Goal: Transaction & Acquisition: Purchase product/service

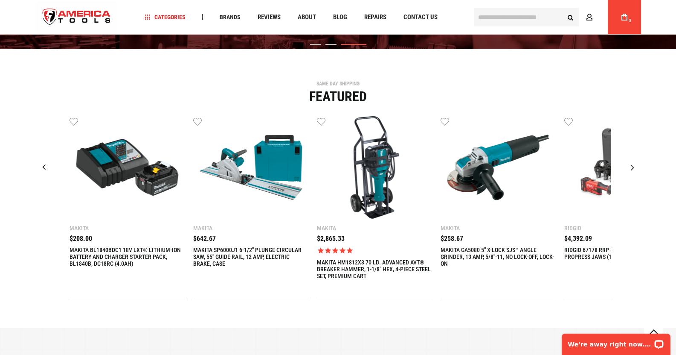
click at [110, 245] on div "Makita $208.00 MAKITA BL1840BDC1 18V LXT® LITHIUM-ION BATTERY AND CHARGER START…" at bounding box center [127, 207] width 115 height 182
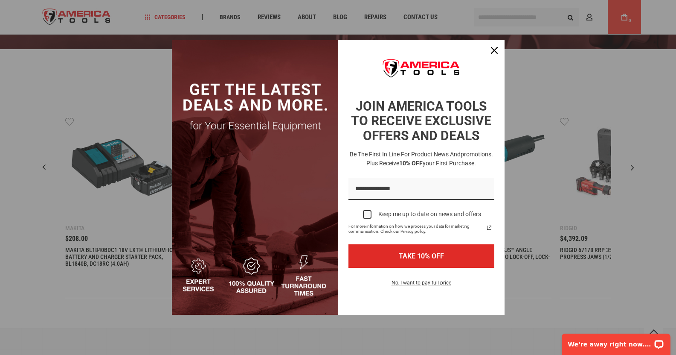
click at [394, 248] on button "TAKE 10% OFF" at bounding box center [422, 255] width 146 height 23
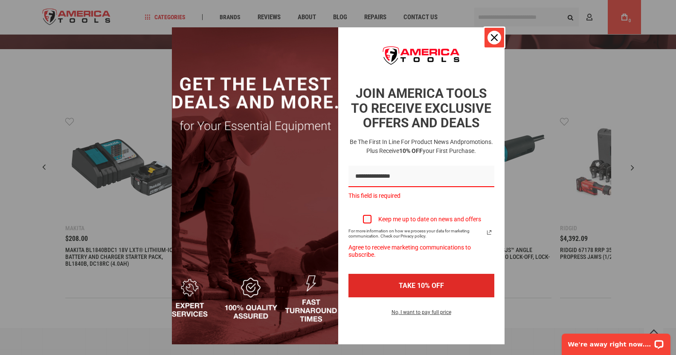
click at [491, 39] on icon "close icon" at bounding box center [494, 37] width 7 height 7
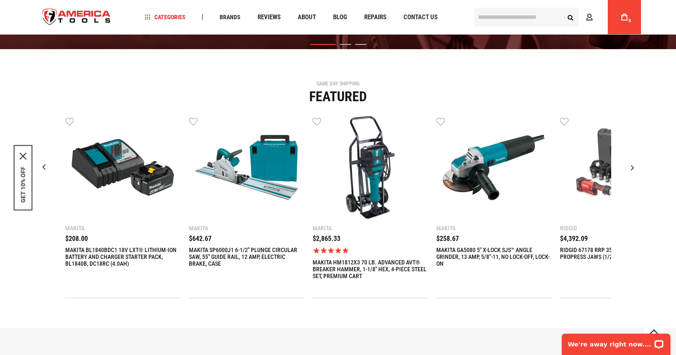
drag, startPoint x: 400, startPoint y: 245, endPoint x: 428, endPoint y: 263, distance: 33.0
click at [428, 263] on div "Makita $1,120.00 $1,546.67 Wish List" at bounding box center [338, 207] width 546 height 182
click at [447, 272] on div "Makita $258.67 MAKITA GA5080 5" X-LOCK SJS™ ANGLE GRINDER, 13 AMP, 5/8"-11, NO …" at bounding box center [494, 207] width 115 height 182
click at [452, 282] on div "Makita $258.67 MAKITA GA5080 5" X-LOCK SJS™ ANGLE GRINDER, 13 AMP, 5/8"-11, NO …" at bounding box center [494, 207] width 115 height 182
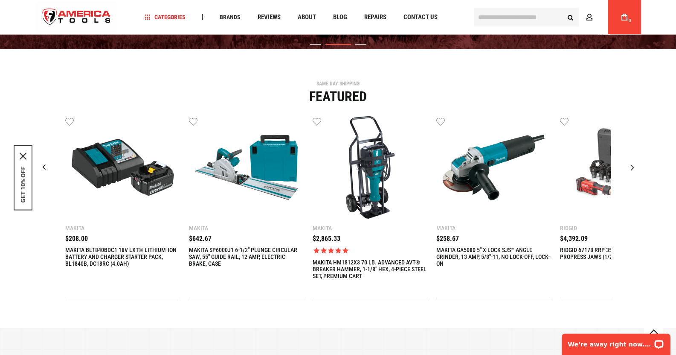
click at [403, 254] on div "Makita $1,120.00 $1,546.67 Wish List" at bounding box center [338, 207] width 546 height 182
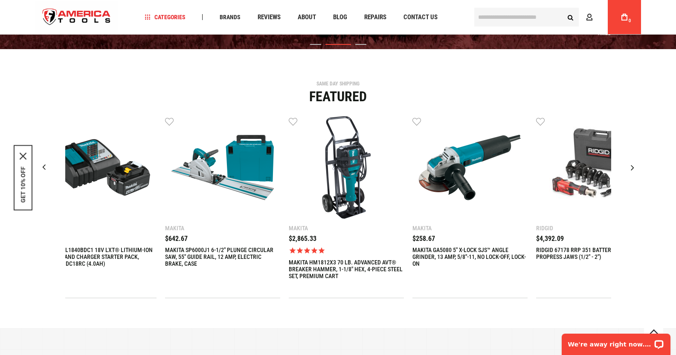
click at [413, 255] on div "Makita $258.67 MAKITA GA5080 5" X-LOCK SJS™ ANGLE GRINDER, 13 AMP, 5/8"-11, NO …" at bounding box center [470, 207] width 115 height 182
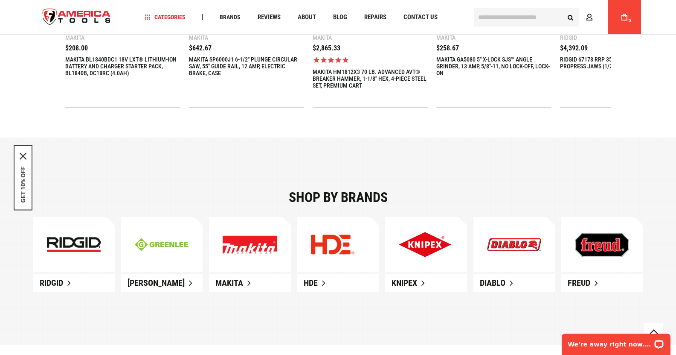
scroll to position [384, 0]
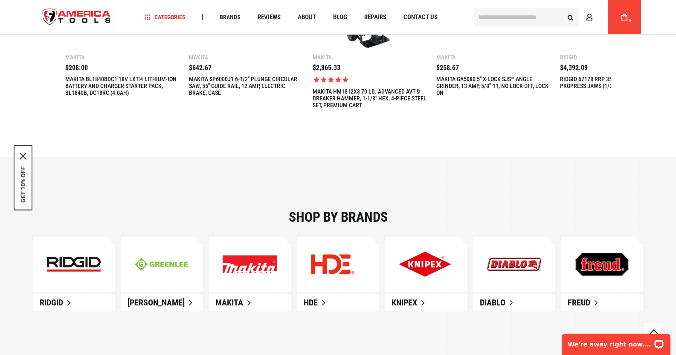
click at [71, 263] on img at bounding box center [74, 264] width 54 height 15
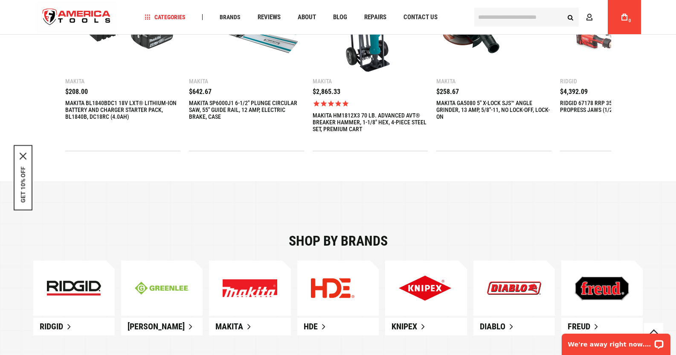
scroll to position [213, 0]
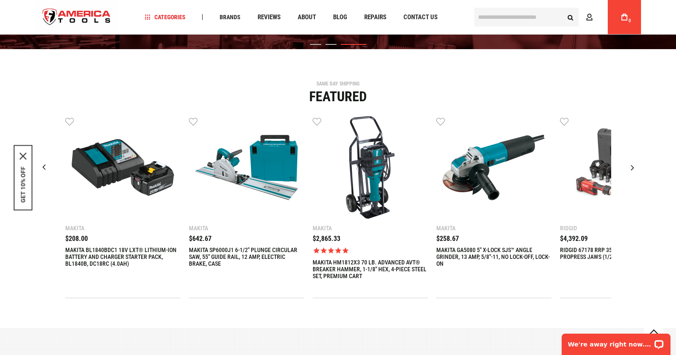
click at [446, 185] on img "7 / 9" at bounding box center [494, 167] width 102 height 102
click at [445, 195] on img "7 / 9" at bounding box center [494, 167] width 102 height 102
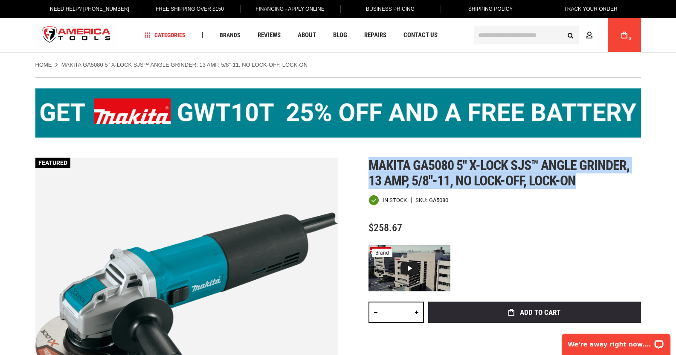
drag, startPoint x: 583, startPoint y: 178, endPoint x: 367, endPoint y: 170, distance: 215.7
click at [367, 170] on div "Skip to the end of the images gallery Skip to the beginning of the images galle…" at bounding box center [338, 308] width 606 height 303
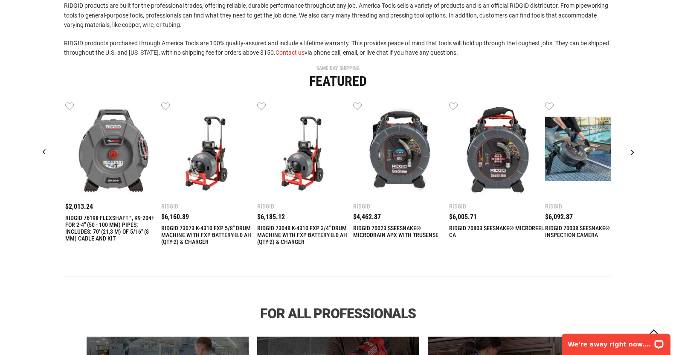
scroll to position [299, 0]
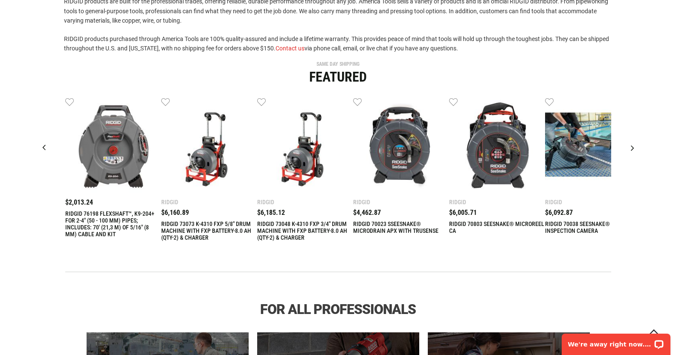
click at [644, 148] on div at bounding box center [632, 147] width 21 height 21
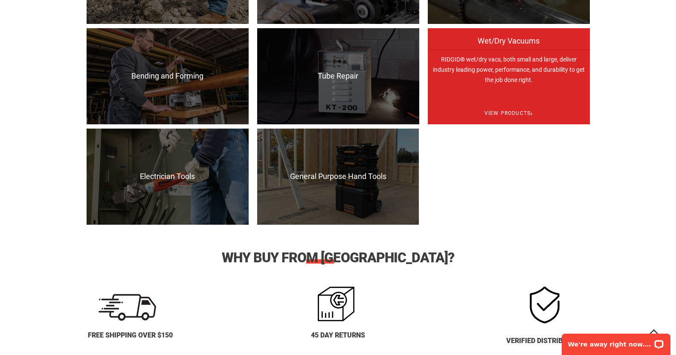
scroll to position [896, 0]
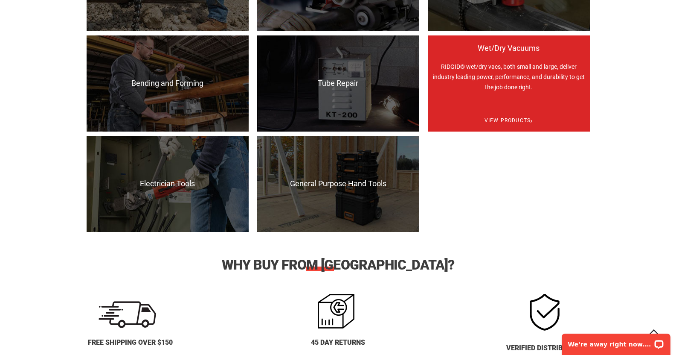
click at [510, 95] on p "RIDGID® wet/dry vacs, both small and large, deliver industry leading power, per…" at bounding box center [509, 105] width 162 height 96
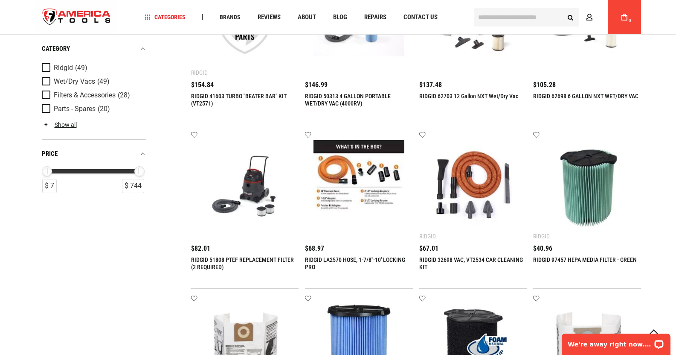
scroll to position [768, 0]
